Goal: Communication & Community: Answer question/provide support

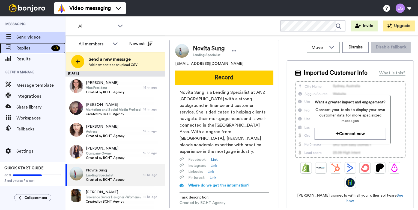
click at [39, 48] on span "Replies" at bounding box center [32, 48] width 33 height 7
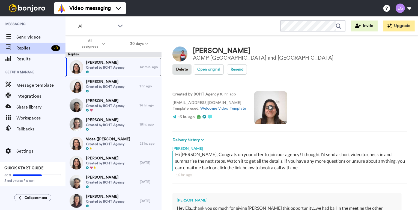
click at [128, 67] on div "Tegan Worland Created by BCHT Agency" at bounding box center [103, 66] width 74 height 19
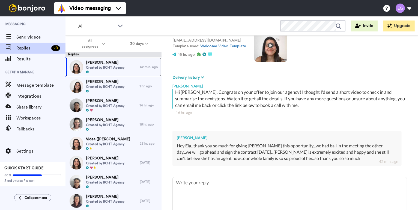
scroll to position [63, 0]
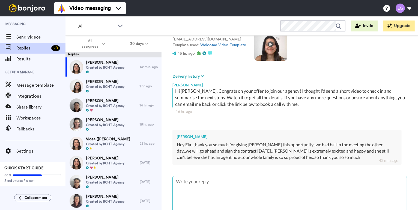
click at [221, 176] on textarea at bounding box center [290, 193] width 234 height 35
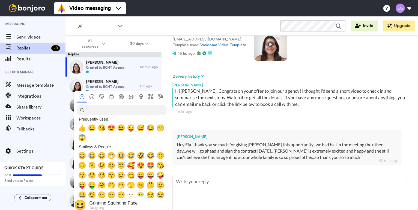
click at [122, 156] on span "😆" at bounding box center [121, 156] width 8 height 8
type textarea "x"
type textarea "😆"
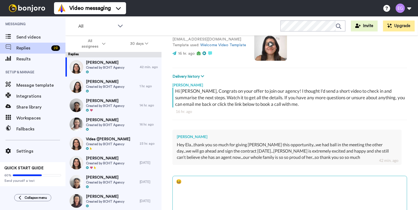
click at [240, 176] on textarea "😆" at bounding box center [290, 193] width 234 height 35
type textarea "x"
type textarea "😆"
type textarea "x"
type textarea "😆 G"
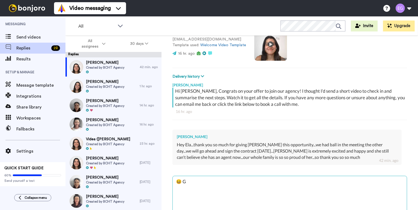
type textarea "x"
type textarea "😆 Gl"
type textarea "x"
type textarea "😆 Gla"
type textarea "x"
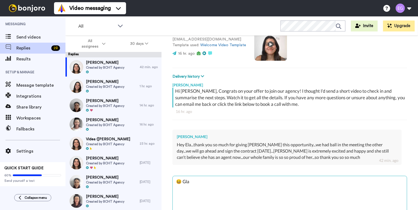
type textarea "😆 Glad"
type textarea "x"
type textarea "😆 Glad"
type textarea "x"
type textarea "😆 Glad t"
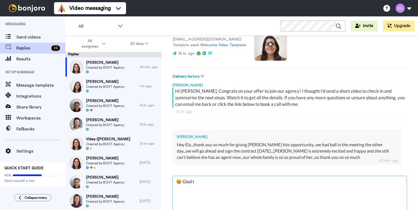
type textarea "x"
type textarea "😆 Glad to"
type textarea "x"
type textarea "😆 Glad to"
type textarea "x"
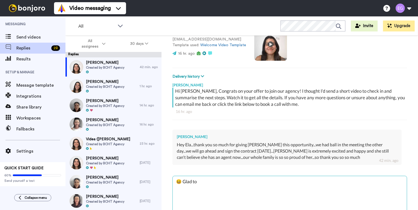
type textarea "😆 Glad to"
type textarea "x"
type textarea "😆 Glad t"
type textarea "x"
type textarea "😆 Glad"
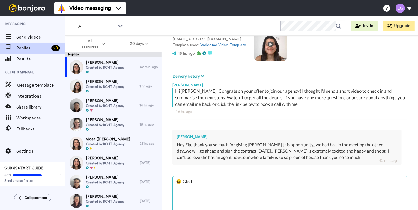
type textarea "x"
type textarea "😆 Glad"
type textarea "x"
type textarea "😆 Gla"
type textarea "x"
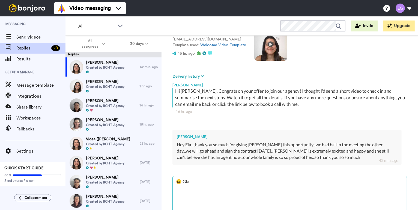
type textarea "😆 Gl"
type textarea "x"
type textarea "😆 G"
type textarea "x"
type textarea "😆"
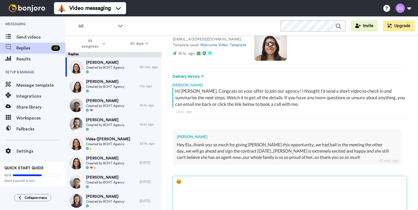
type textarea "x"
type textarea "😆"
type textarea "x"
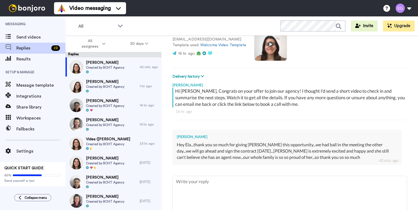
click at [304, 134] on div "Tegan Worland" at bounding box center [287, 136] width 221 height 5
click at [313, 129] on div "Tegan Worland Hey Ela...thank you so much for giving Lacey this opportunity...w…" at bounding box center [287, 146] width 229 height 35
click at [395, 158] on div "42 min. ago" at bounding box center [388, 160] width 19 height 5
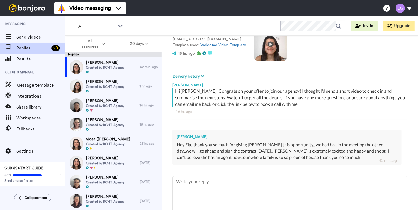
click at [394, 134] on div "Tegan Worland" at bounding box center [287, 136] width 221 height 5
click at [189, 134] on div "Tegan Worland" at bounding box center [287, 136] width 221 height 5
click at [188, 176] on textarea at bounding box center [290, 193] width 234 height 35
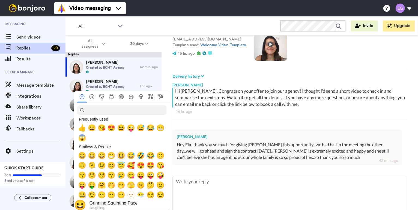
click at [120, 155] on span "😆" at bounding box center [121, 156] width 8 height 8
type textarea "x"
type textarea "😆"
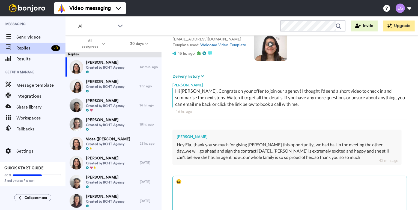
click at [213, 176] on textarea "😆" at bounding box center [290, 193] width 234 height 35
type textarea "x"
type textarea "😆"
type textarea "x"
type textarea "😆 h"
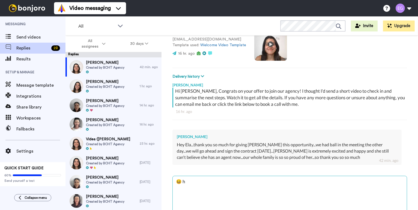
type textarea "x"
type textarea "😆"
type textarea "x"
type textarea "😆 T"
type textarea "x"
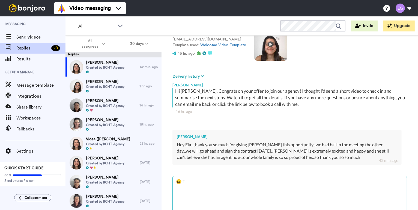
type textarea "😆 Th"
type textarea "x"
type textarea "😆 Tha"
type textarea "x"
type textarea "😆 That"
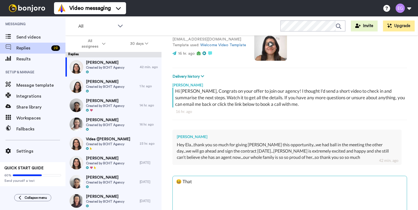
type textarea "x"
type textarea "😆 Thats"
type textarea "x"
type textarea "😆 That"
type textarea "x"
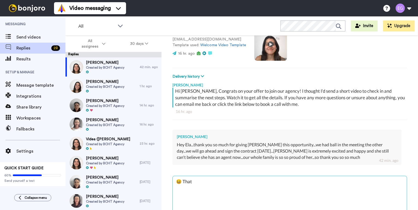
type textarea "😆 Tha"
type textarea "x"
type textarea "😆 Th"
type textarea "x"
type textarea "😆 T"
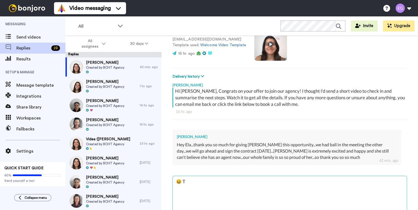
type textarea "x"
type textarea "😆"
type textarea "x"
type textarea "😆"
type textarea "x"
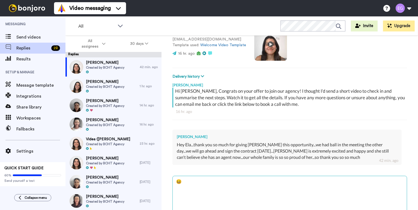
type textarea "😆 I"
type textarea "x"
type textarea "😆 I'"
type textarea "x"
type textarea "😆 I'm"
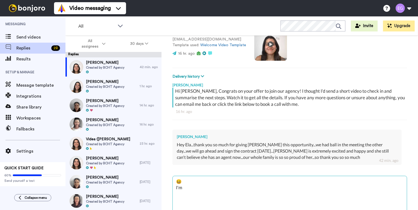
type textarea "x"
type textarea "😆 I'm"
type textarea "x"
type textarea "😆 I'm a"
type textarea "x"
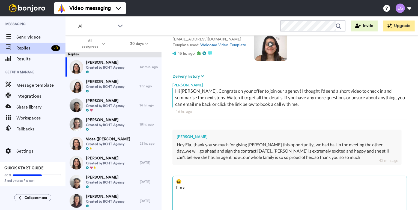
type textarea "😆 I'm al"
type textarea "x"
type textarea "😆 I'm als"
type textarea "x"
type textarea "😆 I'm also"
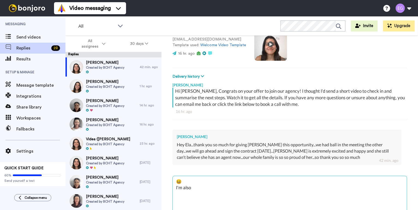
type textarea "x"
type textarea "😆 I'm also"
type textarea "x"
type textarea "😆 I'm also r"
type textarea "x"
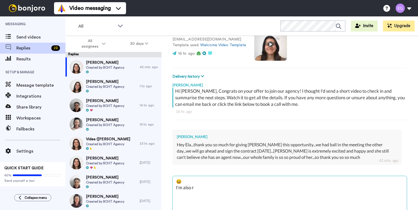
type textarea "😆 I'm also re"
type textarea "x"
type textarea "😆 I'm also rea"
type textarea "x"
type textarea "😆 I'm also real"
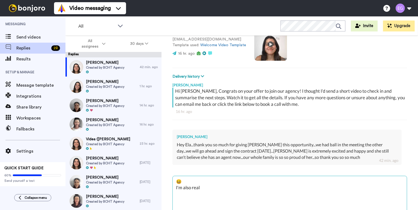
type textarea "x"
type textarea "😆 I'm also reall"
type textarea "x"
type textarea "😆 I'm also really"
type textarea "x"
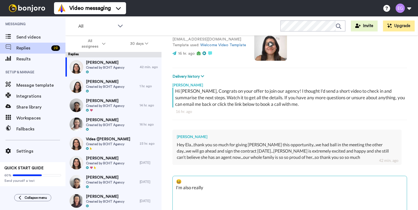
type textarea "😆 I'm also really"
type textarea "x"
type textarea "😆 I'm also really e"
type textarea "x"
type textarea "😆 I'm also really ex"
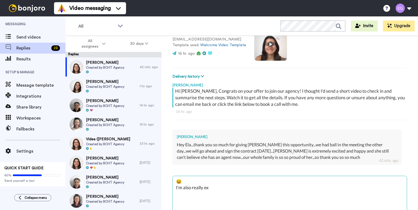
type textarea "x"
type textarea "😆 I'm also really exc"
type textarea "x"
type textarea "😆 I'm also really exci"
type textarea "x"
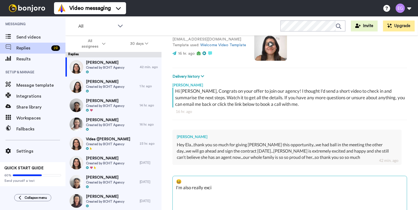
type textarea "😆 I'm also really excit"
type textarea "x"
type textarea "😆 I'm also really excite"
type textarea "x"
type textarea "😆 I'm also really excited"
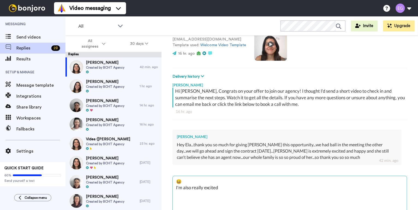
type textarea "x"
type textarea "😆 I'm also really excited"
type textarea "x"
type textarea "😆 I'm also really excited f"
type textarea "x"
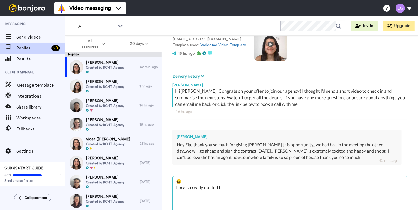
type textarea "😆 I'm also really excited fr"
type textarea "x"
type textarea "😆 I'm also really excited f"
type textarea "x"
type textarea "😆 I'm also really excited fo"
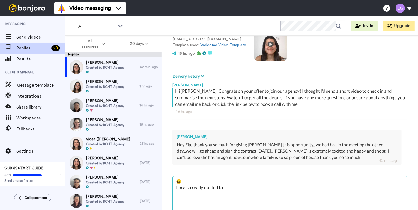
type textarea "x"
type textarea "😆 I'm also really excited for"
type textarea "x"
type textarea "😆 I'm also really excited for"
type textarea "x"
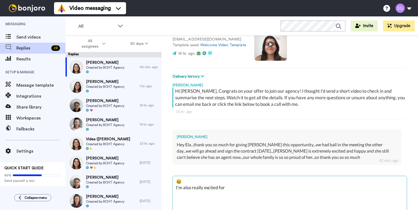
type textarea "😆 I'm also really excited for h"
type textarea "x"
type textarea "😆 I'm also really excited for he"
type textarea "x"
type textarea "😆 I'm also really excited for her"
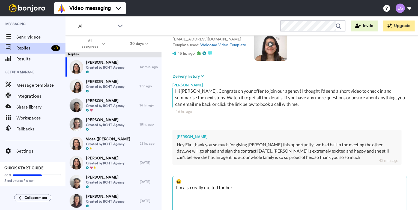
type textarea "x"
type textarea "😆 I'm also really excited for her!"
type textarea "x"
type textarea "😆 I'm also really excited for her!!"
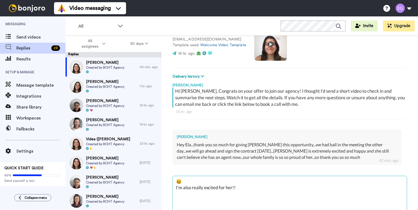
type textarea "x"
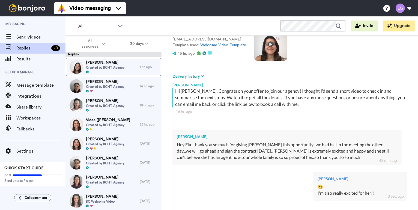
click at [113, 67] on span "Created by BCHT Agency" at bounding box center [105, 67] width 39 height 4
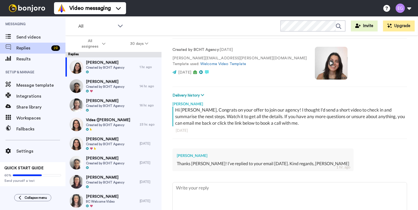
scroll to position [59, 0]
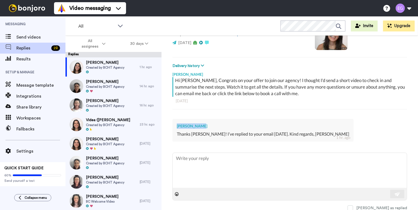
drag, startPoint x: 199, startPoint y: 125, endPoint x: 175, endPoint y: 123, distance: 24.9
click at [175, 123] on div "Sandra Tenne Thanks Ela! I’ve replied to your email on Tuesday. Kind regards, S…" at bounding box center [263, 130] width 181 height 23
copy div "Sandra Tenne"
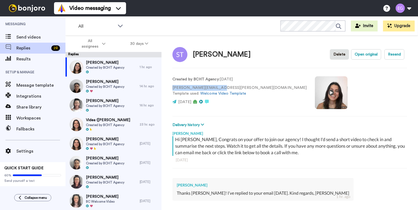
drag, startPoint x: 215, startPoint y: 87, endPoint x: 169, endPoint y: 88, distance: 46.2
click at [169, 88] on div "Sandra Tenne Delete Open original Resend Created by BCHT Agency : 3 days ago sa…" at bounding box center [290, 132] width 257 height 193
copy p "sandra.lau@live.com.au"
type textarea "x"
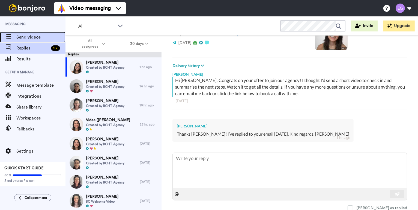
click at [33, 35] on span "Send videos" at bounding box center [40, 37] width 49 height 7
